Goal: Communication & Community: Answer question/provide support

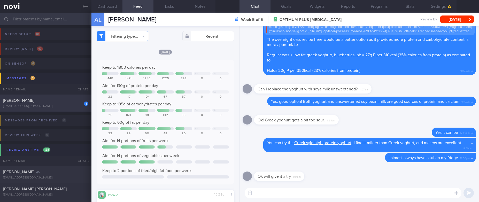
click at [54, 101] on div "[PERSON_NAME]" at bounding box center [45, 100] width 84 height 5
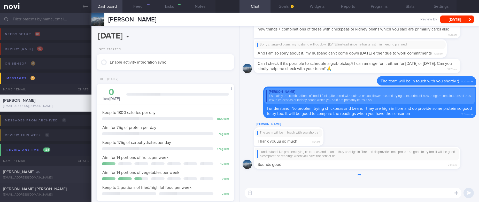
type input "Tracked"
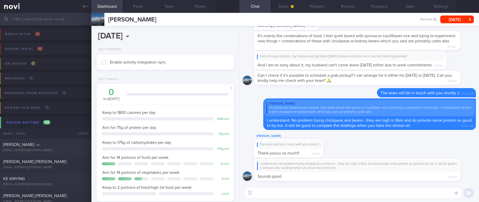
scroll to position [62, 124]
click at [400, 144] on div "[PERSON_NAME] The team will be in touch with you shortly :) Thank youuu so much…" at bounding box center [359, 145] width 233 height 25
click at [410, 146] on div "[PERSON_NAME] The team will be in touch with you shortly :) Thank youuu so much…" at bounding box center [359, 145] width 233 height 25
click at [401, 149] on div "[PERSON_NAME] The team will be in touch with you shortly :) Thank youuu so much…" at bounding box center [359, 145] width 233 height 25
click at [84, 3] on link at bounding box center [45, 6] width 91 height 13
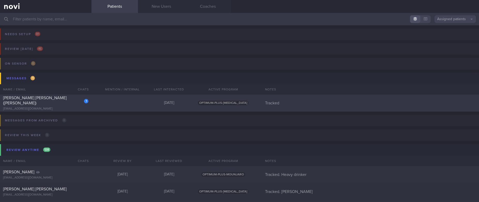
click at [141, 104] on div "1 [PERSON_NAME] [PERSON_NAME] ([PERSON_NAME]) [EMAIL_ADDRESS][DOMAIN_NAME] [DAT…" at bounding box center [239, 103] width 479 height 17
select select "7"
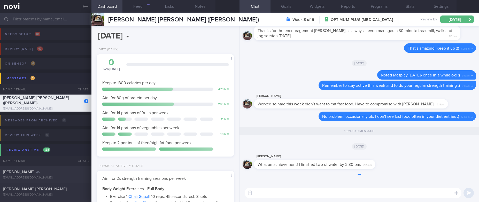
scroll to position [0, 0]
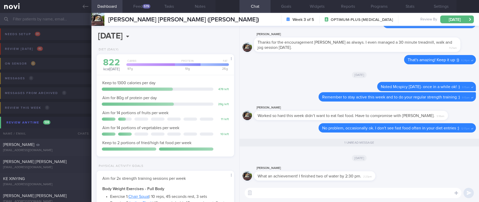
click at [162, 39] on body "You are offline! Some functionality will be unavailable Patients New Users Coac…" at bounding box center [239, 101] width 479 height 202
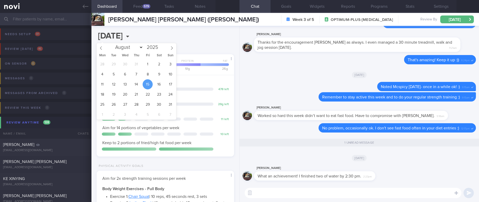
click at [416, 175] on div "[PERSON_NAME] What an achievement! I finished two of water by 2:30 pm. 2:23pm" at bounding box center [359, 174] width 233 height 19
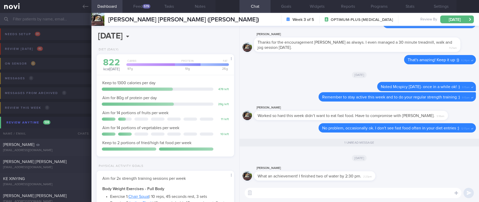
click at [386, 200] on div "​ ​" at bounding box center [358, 193] width 239 height 18
click at [386, 196] on textarea at bounding box center [353, 193] width 217 height 10
click at [388, 194] on textarea at bounding box center [353, 193] width 217 height 10
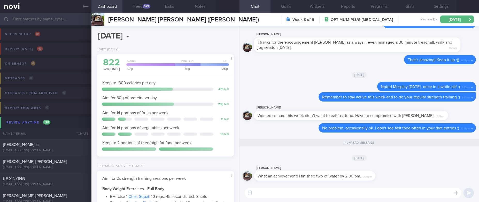
click at [388, 194] on textarea at bounding box center [353, 193] width 217 height 10
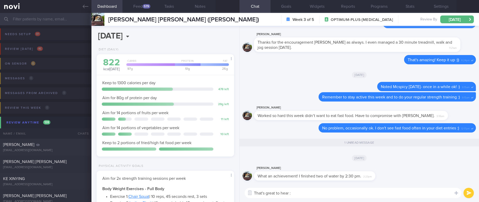
type textarea "That's great to hear :)"
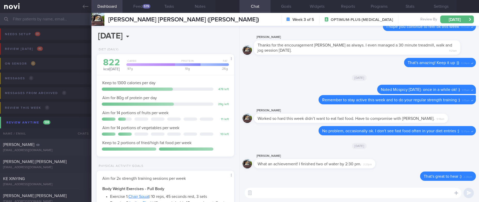
scroll to position [0, 0]
type textarea "I hope you don't feel as bloated as previously!"
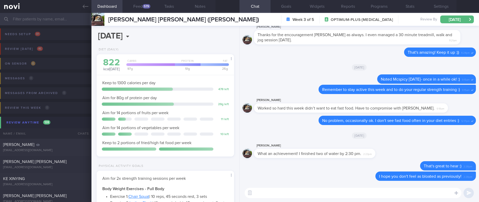
click at [287, 69] on div "[DATE]" at bounding box center [359, 67] width 233 height 14
click at [306, 66] on div "[DATE]" at bounding box center [359, 67] width 233 height 14
click at [144, 10] on button "Feed 579" at bounding box center [137, 6] width 31 height 13
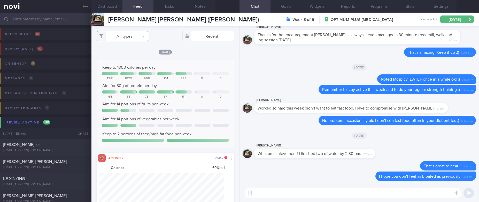
click at [126, 36] on button "All types" at bounding box center [123, 36] width 52 height 10
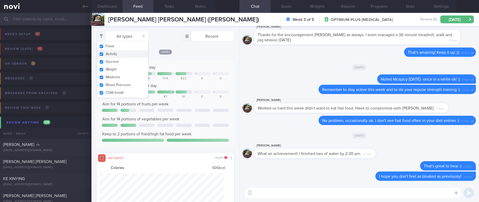
click at [123, 53] on button "Activity" at bounding box center [122, 54] width 51 height 8
click at [187, 54] on div "[DATE]" at bounding box center [165, 51] width 137 height 5
checkbox input "false"
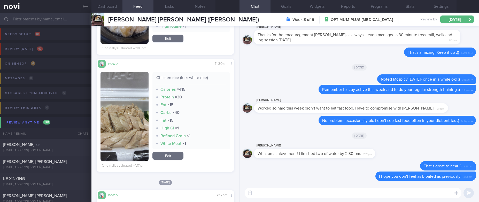
scroll to position [271, 0]
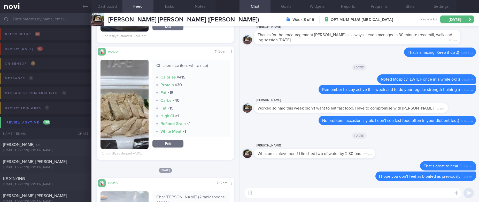
click at [264, 191] on textarea at bounding box center [353, 193] width 217 height 10
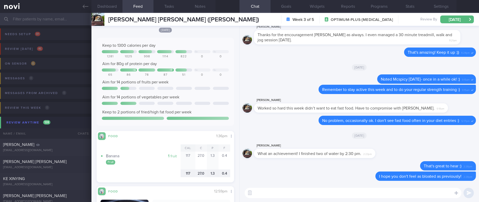
scroll to position [0, 0]
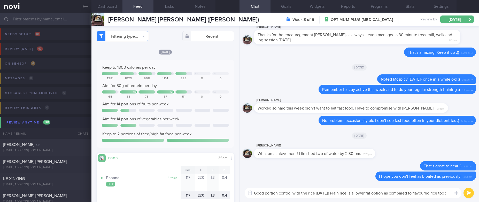
type textarea "Good portion control with the rice [DATE]! Plain rice is a lower fat option as …"
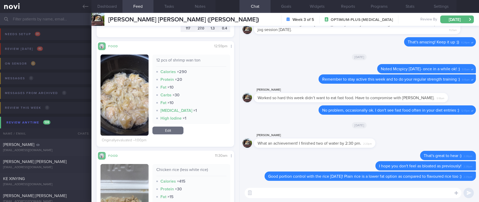
scroll to position [155, 0]
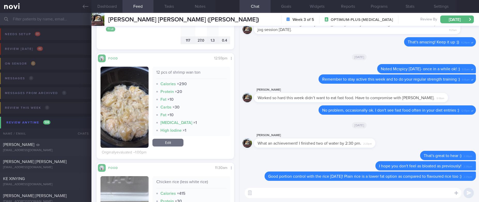
click at [131, 131] on img "button" at bounding box center [124, 107] width 48 height 81
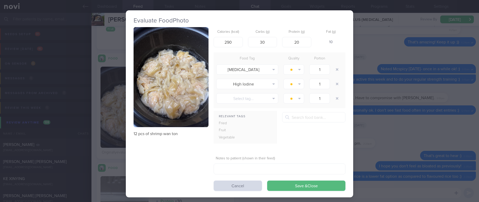
click at [177, 80] on button "button" at bounding box center [171, 77] width 75 height 100
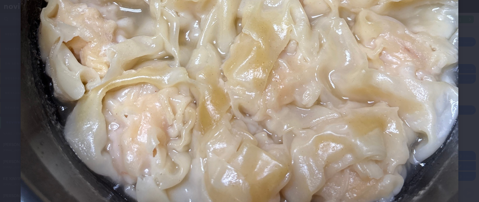
scroll to position [310, 0]
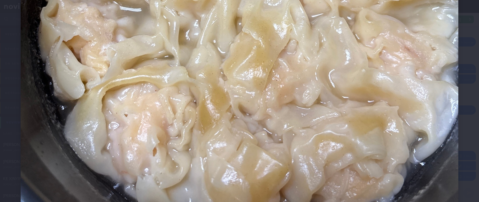
click at [389, 147] on img at bounding box center [240, 3] width 438 height 584
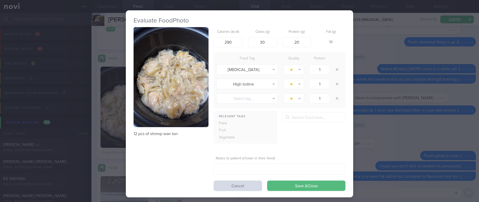
click at [407, 144] on div "Evaluate Food Photo 12 pcs of shrimp wan ton Calories (kcal) 290 Carbs (g) 30 P…" at bounding box center [239, 101] width 479 height 202
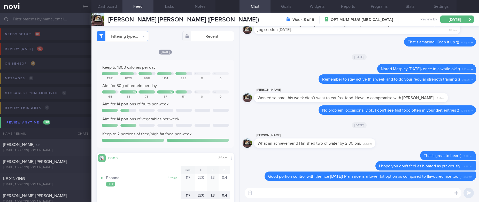
click at [274, 191] on textarea at bounding box center [353, 193] width 217 height 10
type textarea "Try to get some veggies in at dinner :)"
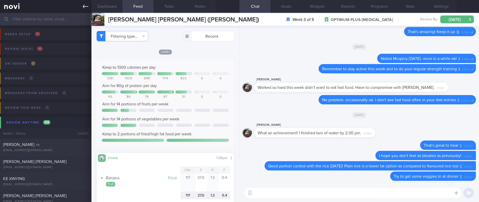
click at [85, 5] on icon at bounding box center [86, 7] width 6 height 6
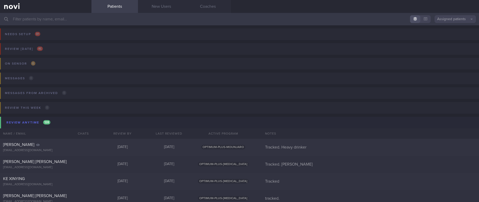
click at [131, 19] on input "text" at bounding box center [239, 19] width 479 height 12
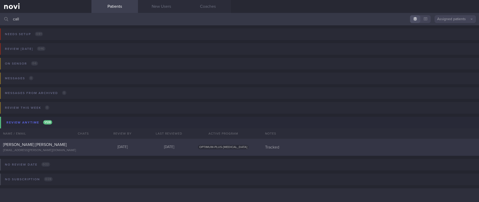
type input "call"
click at [95, 141] on div "[PERSON_NAME] ROBERT [EMAIL_ADDRESS][PERSON_NAME][DOMAIN_NAME] [DATE] [DATE] OP…" at bounding box center [239, 147] width 479 height 17
select select "7"
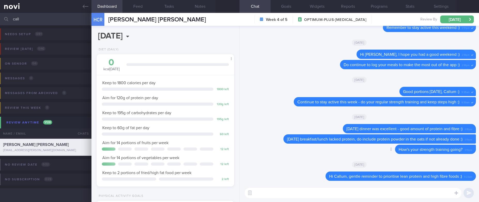
scroll to position [68, 122]
click at [327, 195] on textarea at bounding box center [353, 193] width 217 height 10
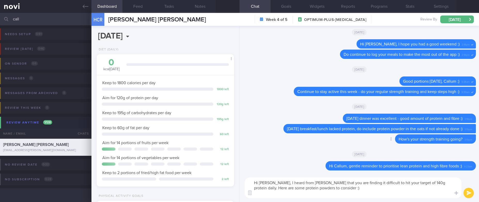
scroll to position [0, 0]
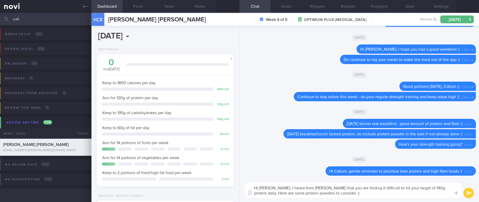
type textarea "Hi [PERSON_NAME], I heard from [PERSON_NAME] that you are finding it difficult …"
click at [342, 193] on textarea "Hi [PERSON_NAME], I heard from [PERSON_NAME] that you are finding it difficult …" at bounding box center [353, 190] width 217 height 15
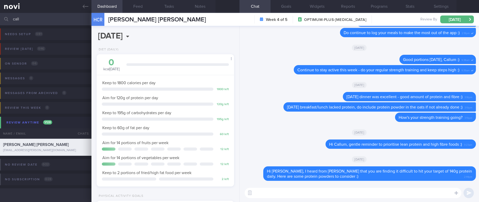
paste textarea "*Protein powders:* [MyProtein Impact Whey Isolate]([URL][DOMAIN_NAME]) 109kcal …"
type textarea "*Protein powders:* [MyProtein Impact Whey Isolate]([URL][DOMAIN_NAME]) 109kcal …"
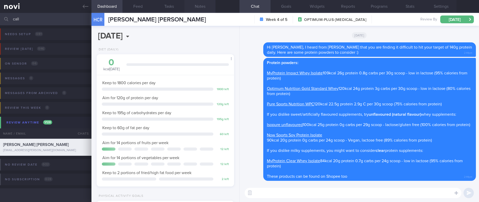
click at [203, 6] on button "Notes" at bounding box center [199, 6] width 31 height 13
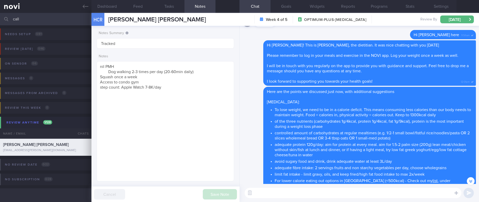
scroll to position [-1085, 0]
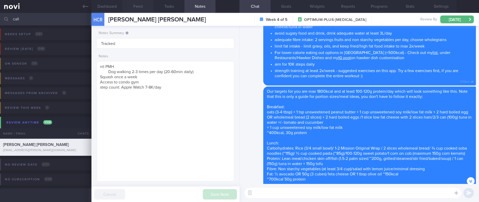
click at [143, 9] on button "Feed" at bounding box center [137, 6] width 31 height 13
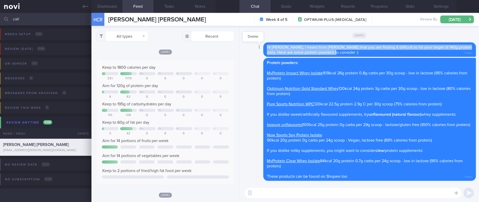
drag, startPoint x: 284, startPoint y: 42, endPoint x: 261, endPoint y: 40, distance: 23.1
click at [261, 42] on div "Delete Hi [PERSON_NAME], I heard from [PERSON_NAME] that you are finding it dif…" at bounding box center [359, 49] width 233 height 14
copy span "Hi [PERSON_NAME], I heard from [PERSON_NAME] that you are finding it difficult …"
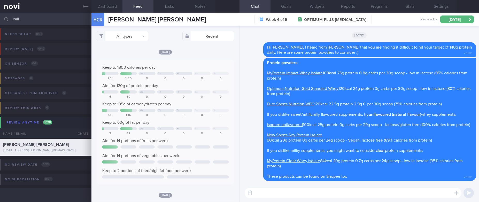
click at [280, 193] on textarea at bounding box center [353, 193] width 217 height 10
paste textarea "Hi [PERSON_NAME], I heard from [PERSON_NAME] that you are finding it difficult …"
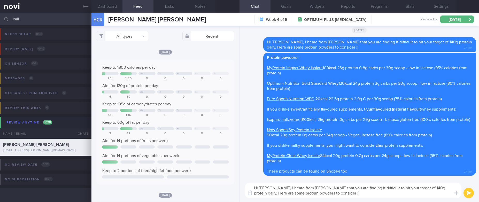
click at [403, 189] on textarea "Hi [PERSON_NAME], I heard from [PERSON_NAME] that you are finding it difficult …" at bounding box center [353, 190] width 217 height 15
type textarea "Hi [PERSON_NAME], I heard from [PERSON_NAME] that you are finding it difficult …"
click at [255, 37] on div at bounding box center [258, 42] width 9 height 10
click at [253, 30] on button "Delete" at bounding box center [253, 32] width 21 height 8
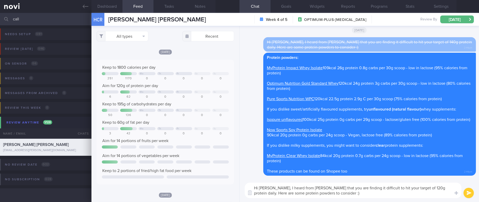
click at [328, 189] on textarea "Hi [PERSON_NAME], I heard from [PERSON_NAME] that you are finding it difficult …" at bounding box center [353, 190] width 217 height 15
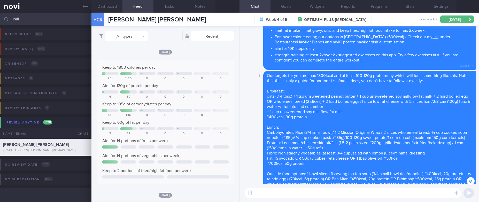
scroll to position [-1092, 0]
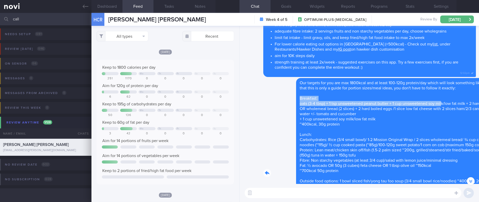
drag, startPoint x: 305, startPoint y: 86, endPoint x: 408, endPoint y: 107, distance: 105.9
click at [410, 94] on div "Delete Our targets for you are max 1800kcal and at least 100-120g protein/day w…" at bounding box center [359, 173] width 233 height 190
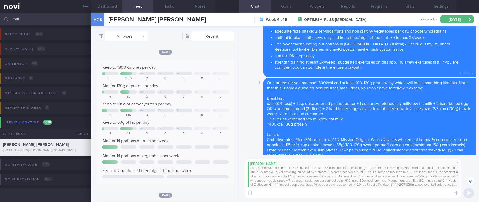
scroll to position [-1005, 0]
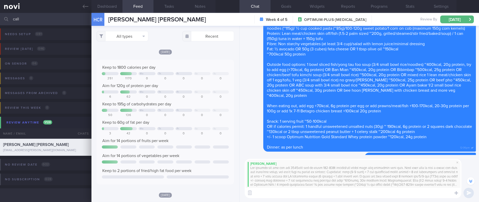
click at [327, 191] on textarea at bounding box center [353, 193] width 217 height 10
click at [324, 192] on textarea at bounding box center [353, 193] width 217 height 10
type textarea "You can follow this meal guide for an example on how to hit 120g protein/day to…"
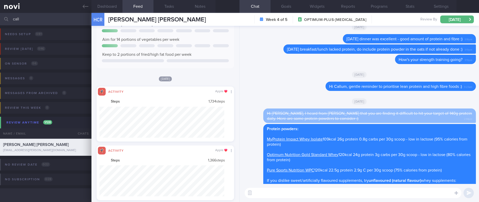
scroll to position [0, 0]
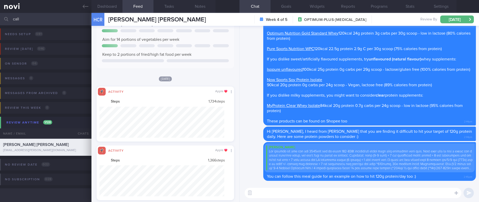
drag, startPoint x: 68, startPoint y: 19, endPoint x: -9, endPoint y: 18, distance: 76.2
click at [0, 18] on html "You are offline! Some functionality will be unavailable Patients New Users Coac…" at bounding box center [239, 101] width 479 height 202
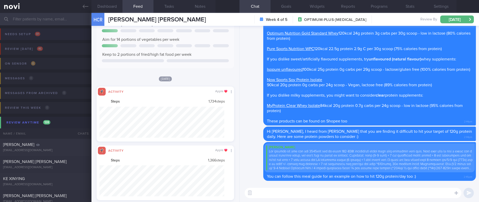
click at [83, 9] on icon at bounding box center [86, 7] width 6 height 6
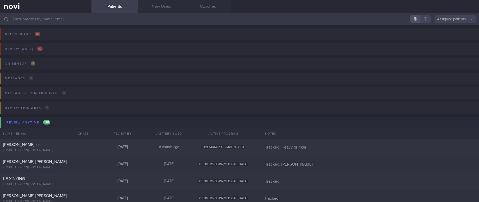
click at [301, 7] on div "Patients New Users Coaches" at bounding box center [284, 6] width 387 height 13
